Goal: Task Accomplishment & Management: Manage account settings

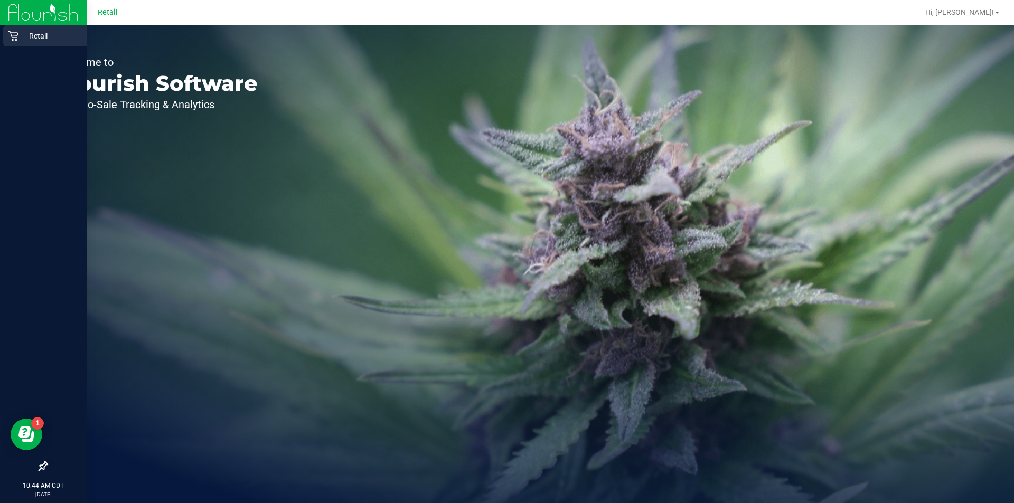
click at [14, 42] on div "Retail" at bounding box center [44, 35] width 83 height 21
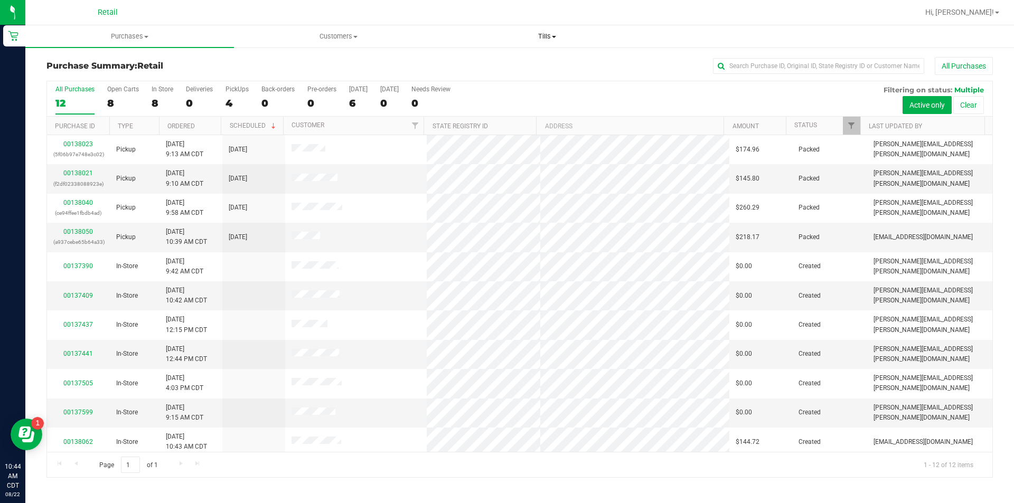
click at [554, 36] on span at bounding box center [554, 37] width 4 height 2
click at [473, 63] on span "Manage tills" at bounding box center [477, 63] width 71 height 9
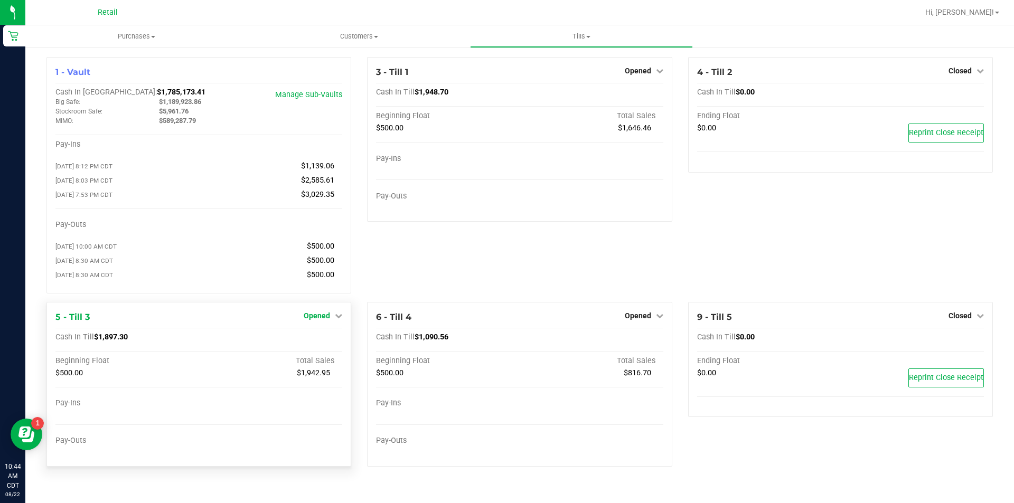
click at [338, 319] on icon at bounding box center [338, 315] width 7 height 7
click at [323, 342] on link "Close Till" at bounding box center [318, 337] width 29 height 8
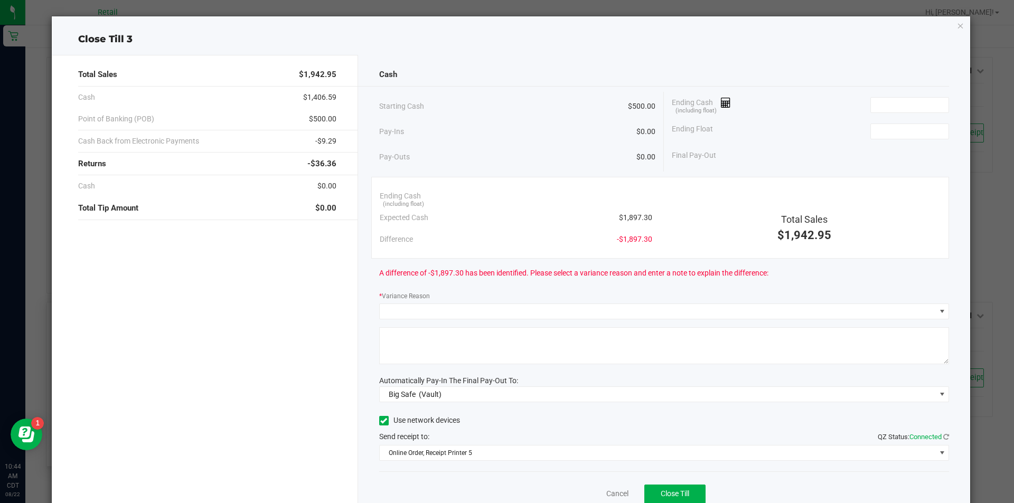
click at [957, 22] on icon "button" at bounding box center [960, 25] width 7 height 13
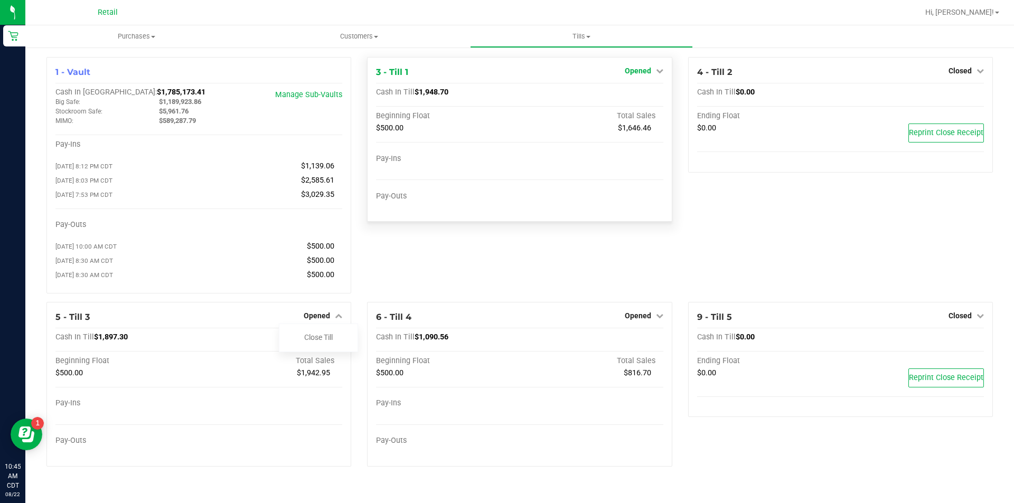
click at [657, 73] on icon at bounding box center [659, 70] width 7 height 7
click at [634, 95] on link "Close Till" at bounding box center [639, 93] width 29 height 8
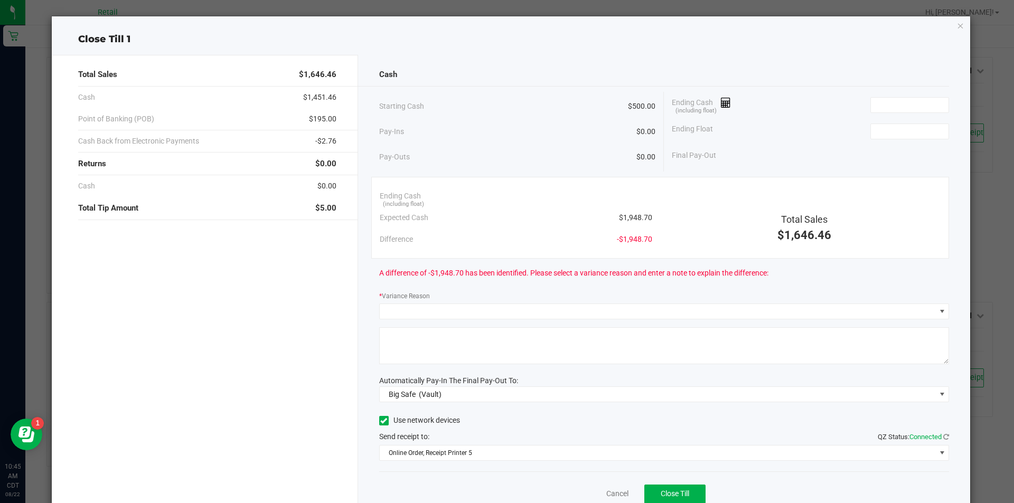
click at [957, 27] on icon "button" at bounding box center [960, 25] width 7 height 13
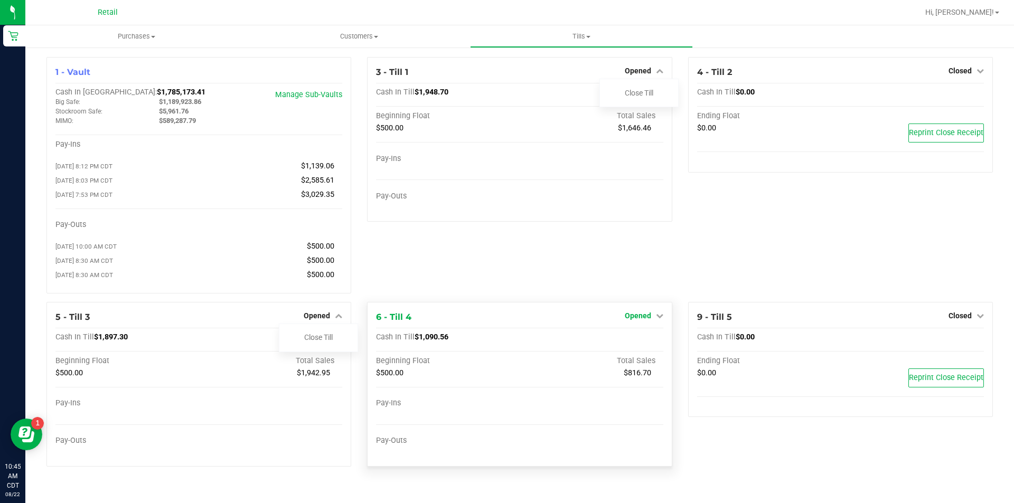
click at [653, 320] on link "Opened" at bounding box center [644, 316] width 39 height 8
click at [634, 342] on link "Close Till" at bounding box center [639, 337] width 29 height 8
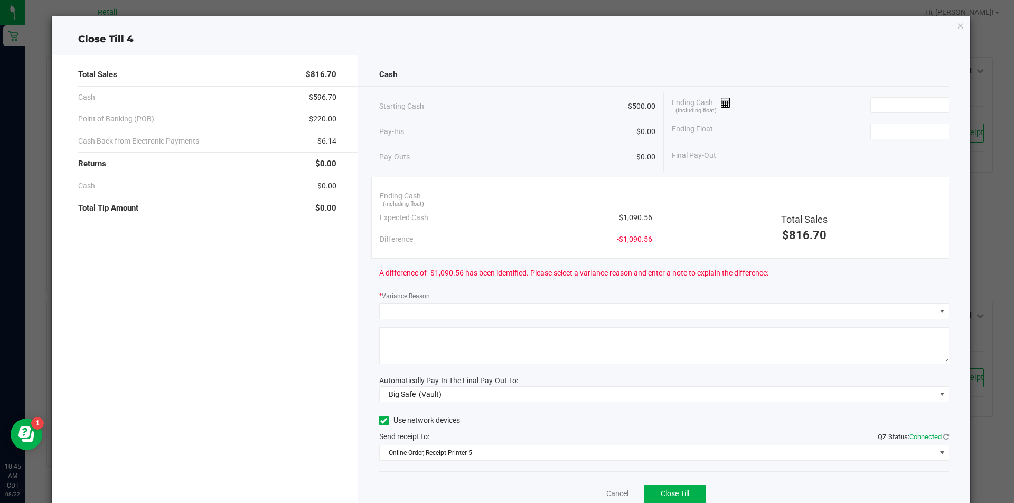
click at [957, 29] on icon "button" at bounding box center [960, 25] width 7 height 13
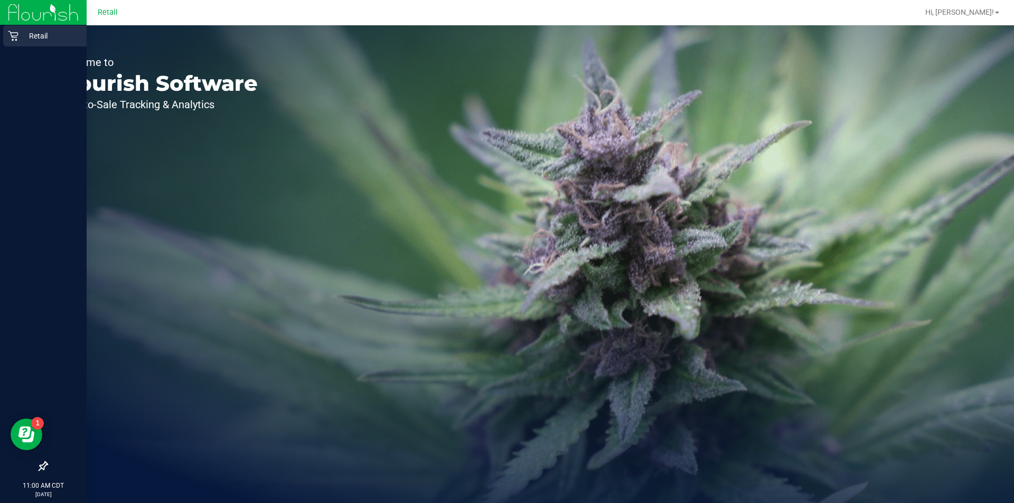
click at [13, 44] on div "Retail" at bounding box center [44, 35] width 83 height 21
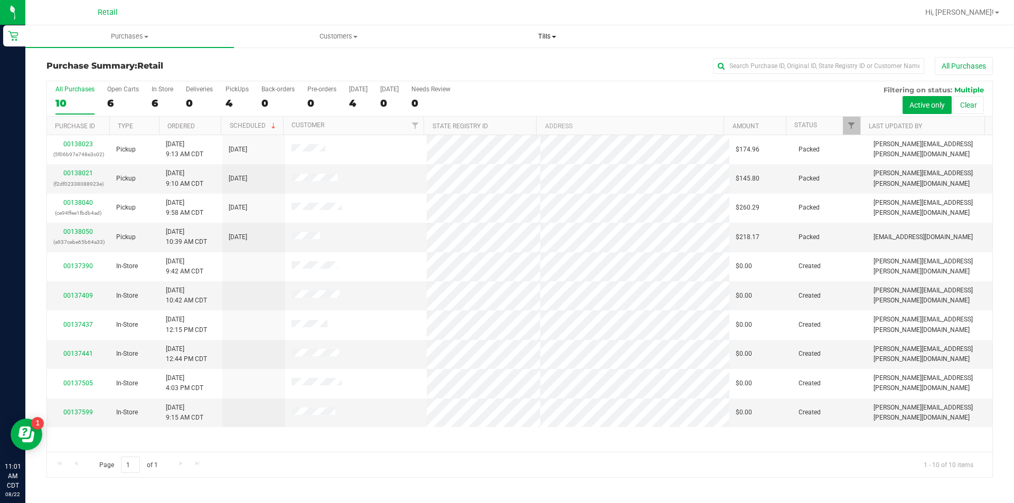
click at [555, 34] on span "Tills" at bounding box center [547, 37] width 208 height 10
click at [485, 60] on span "Manage tills" at bounding box center [477, 63] width 71 height 9
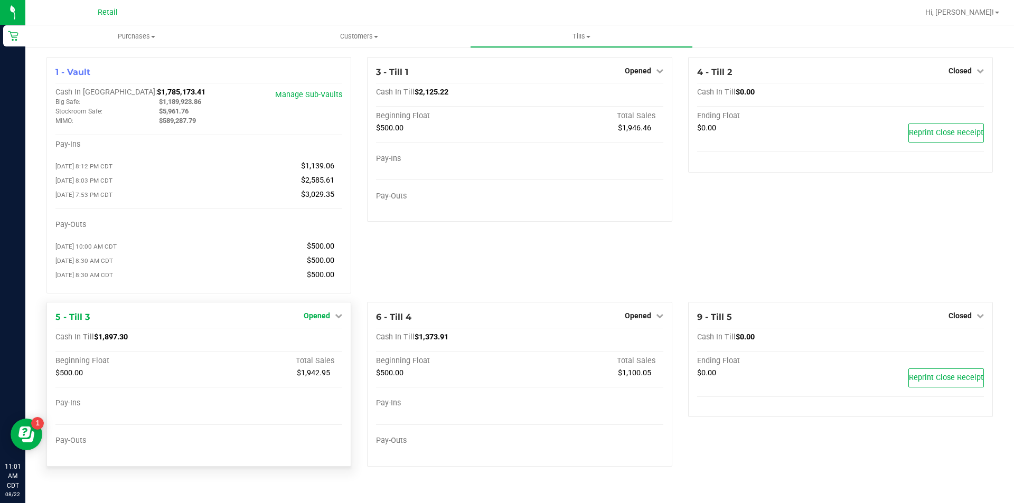
click at [339, 319] on icon at bounding box center [338, 315] width 7 height 7
click at [319, 342] on link "Close Till" at bounding box center [318, 337] width 29 height 8
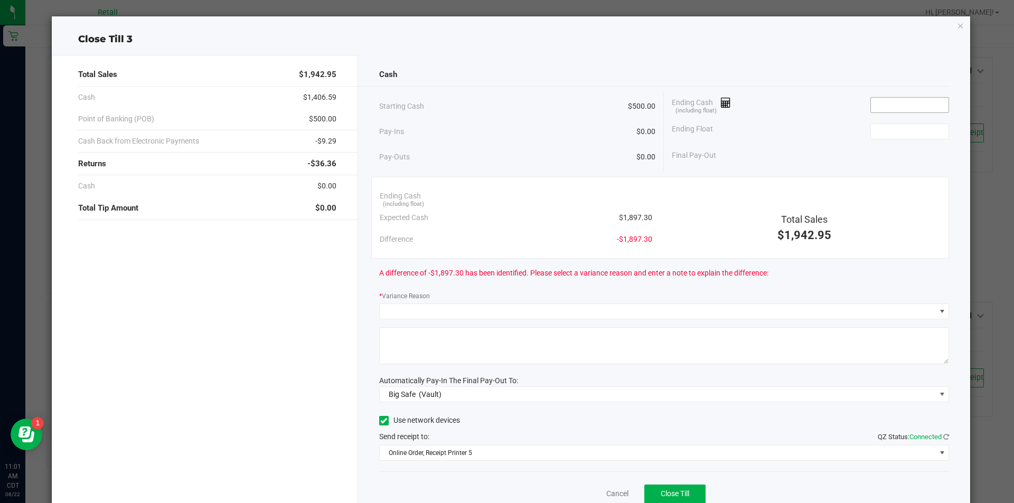
click at [883, 105] on input at bounding box center [910, 105] width 78 height 15
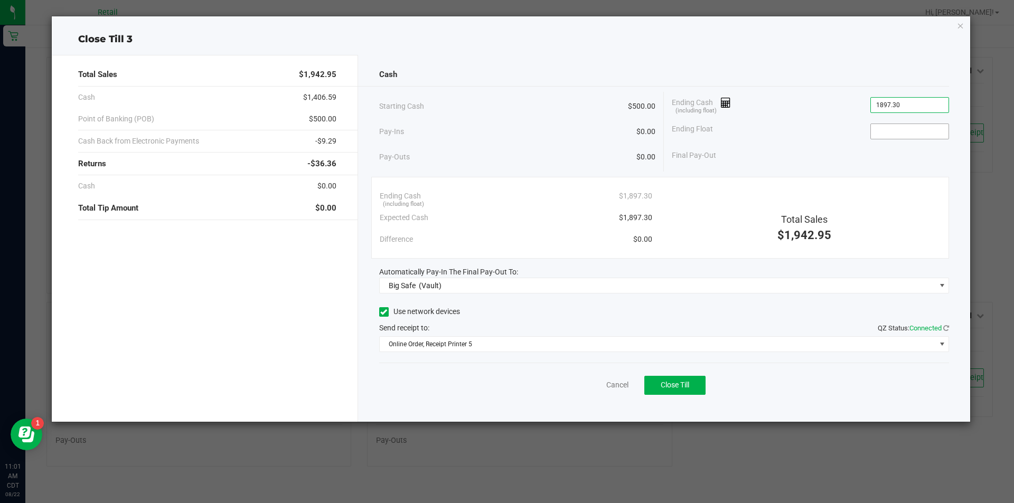
click at [885, 131] on input at bounding box center [910, 131] width 78 height 15
type input "$1,897.30"
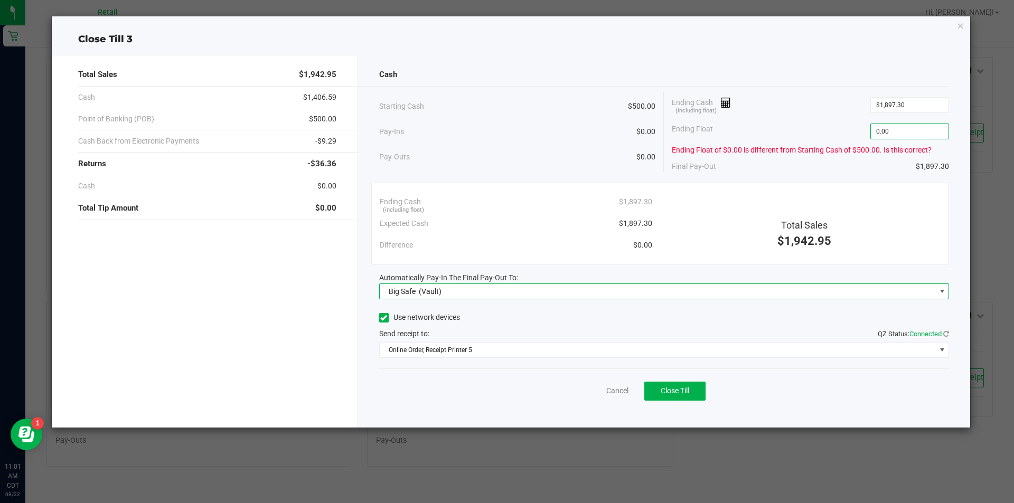
click at [941, 293] on span at bounding box center [942, 291] width 8 height 8
type input "$0.00"
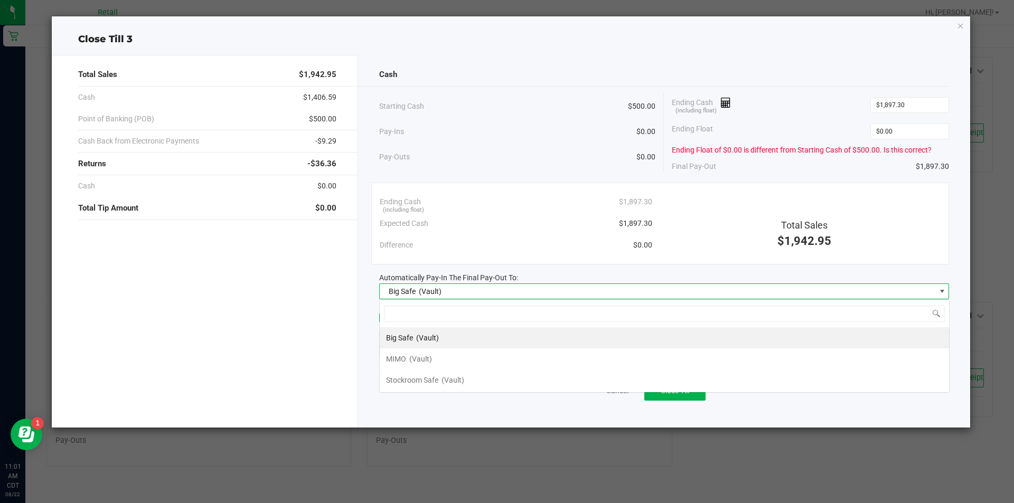
scroll to position [16, 570]
click at [397, 361] on span "MIMO" at bounding box center [396, 359] width 20 height 8
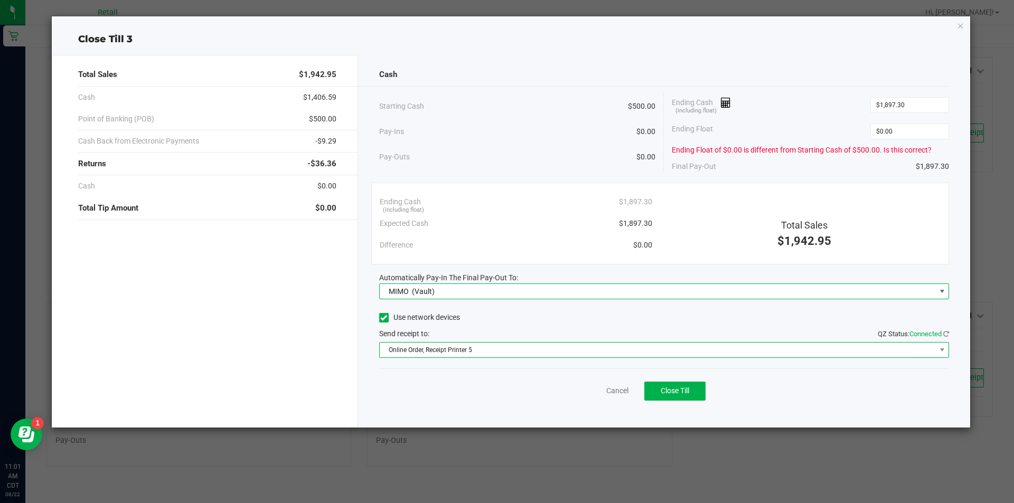
click at [446, 352] on span "Online Order, Receipt Printer 5" at bounding box center [658, 350] width 556 height 15
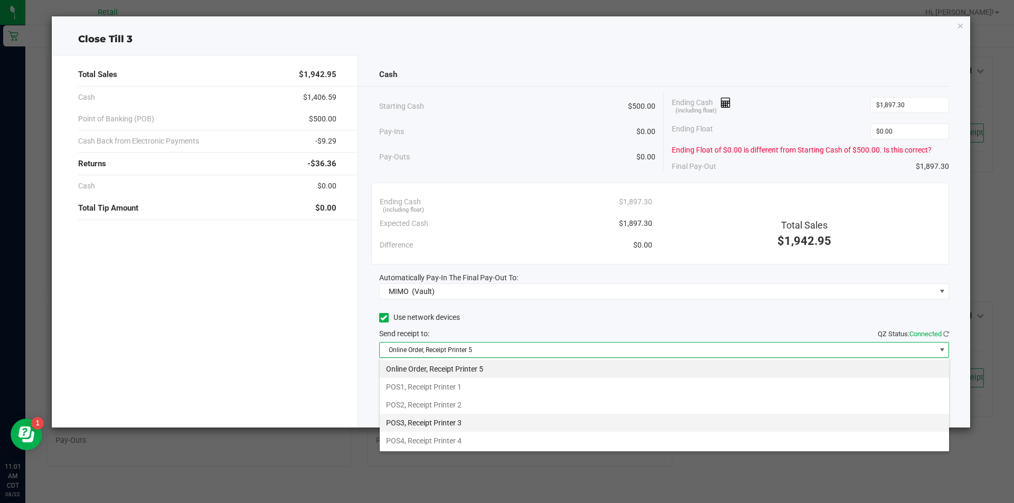
click at [448, 424] on li "POS3, Receipt Printer 3" at bounding box center [664, 423] width 569 height 18
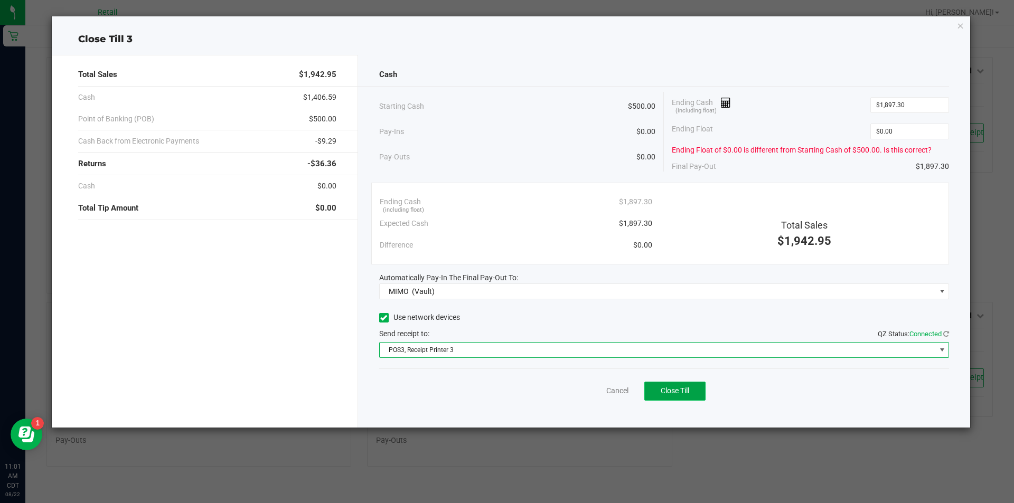
click at [676, 391] on span "Close Till" at bounding box center [675, 391] width 29 height 8
click at [959, 23] on icon "button" at bounding box center [960, 25] width 7 height 13
